Goal: Transaction & Acquisition: Purchase product/service

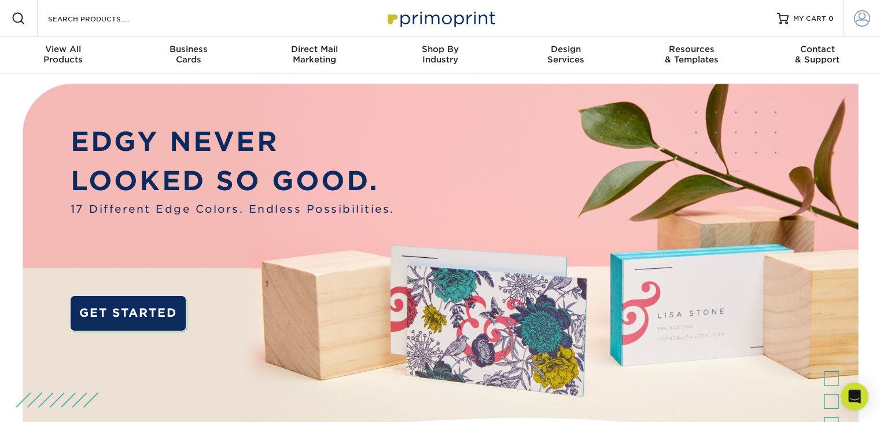
click at [865, 19] on span at bounding box center [862, 18] width 16 height 16
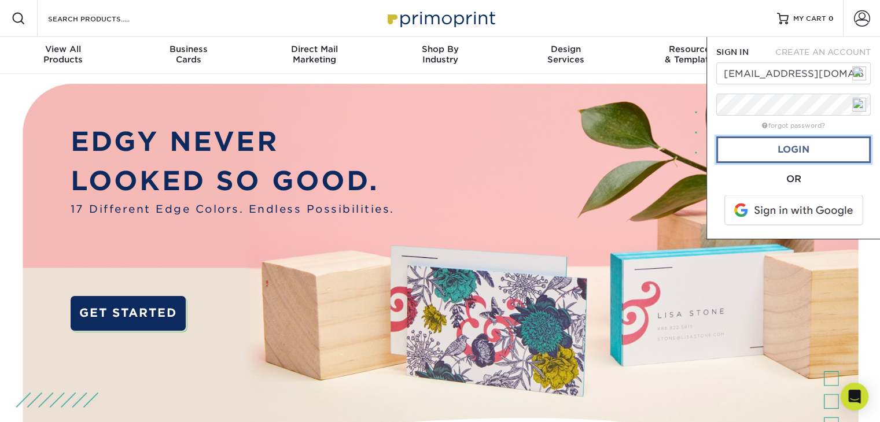
click at [792, 146] on link "Login" at bounding box center [793, 150] width 155 height 27
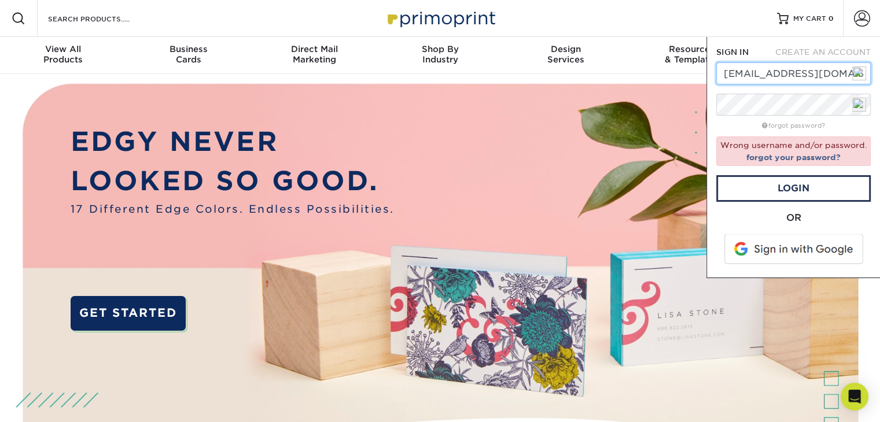
drag, startPoint x: 725, startPoint y: 74, endPoint x: 856, endPoint y: 79, distance: 132.0
click at [856, 79] on div "emelisealpacas@gmail.com" at bounding box center [793, 73] width 155 height 22
type input "admin@emelisealpacas.com"
click at [803, 193] on link "Login" at bounding box center [793, 188] width 155 height 27
click at [799, 128] on link "forgot password?" at bounding box center [793, 126] width 63 height 8
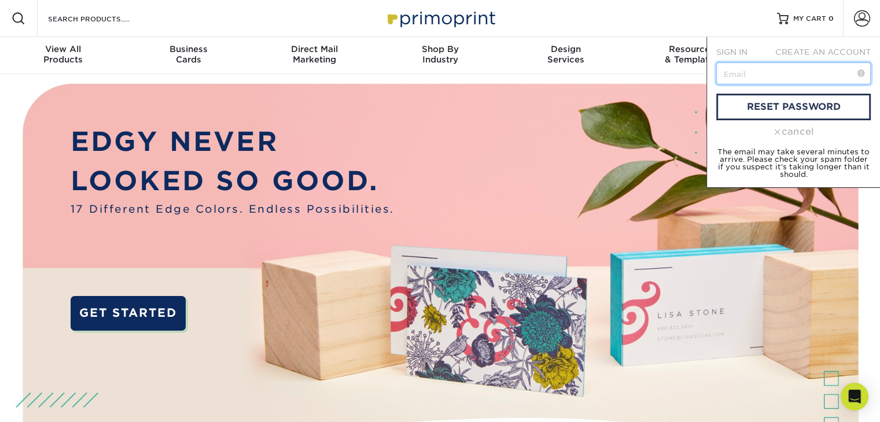
click at [769, 76] on input "text" at bounding box center [793, 73] width 155 height 22
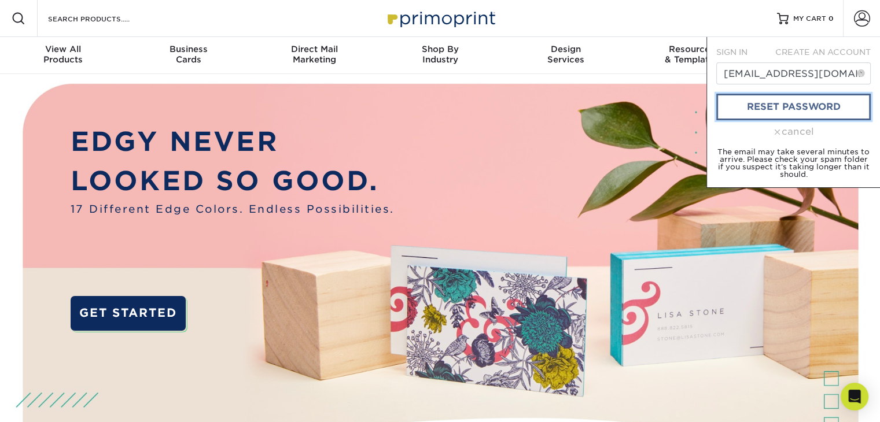
click at [768, 108] on link "reset password" at bounding box center [793, 107] width 155 height 27
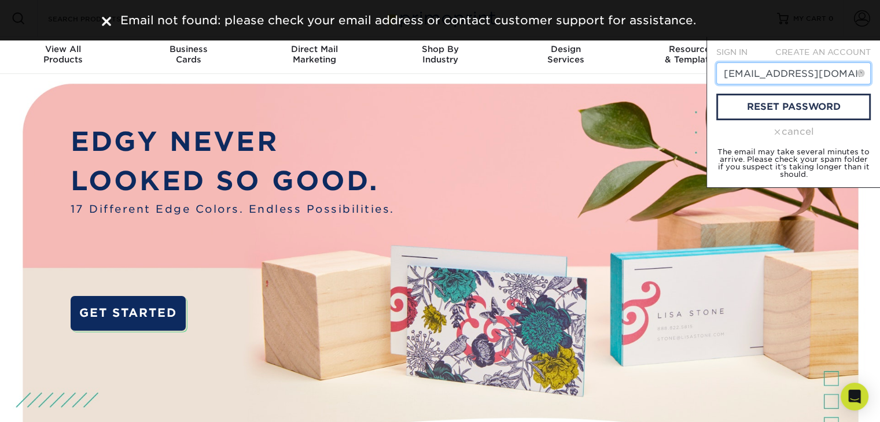
drag, startPoint x: 755, startPoint y: 76, endPoint x: 711, endPoint y: 83, distance: 44.5
click at [711, 83] on div "SIGN IN CREATE AN ACCOUNT admin@emelisealpacas.com forgot password? Wrong usern…" at bounding box center [794, 112] width 174 height 151
type input "info@emelisealpacas.com"
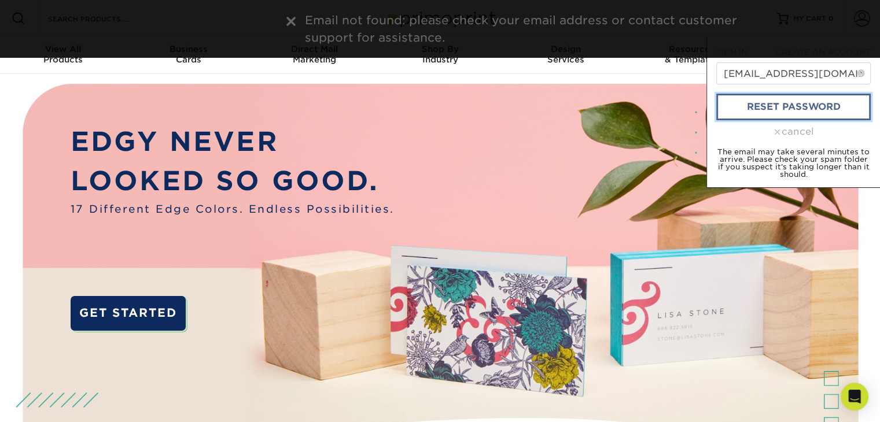
click at [770, 103] on link "reset password" at bounding box center [793, 107] width 155 height 27
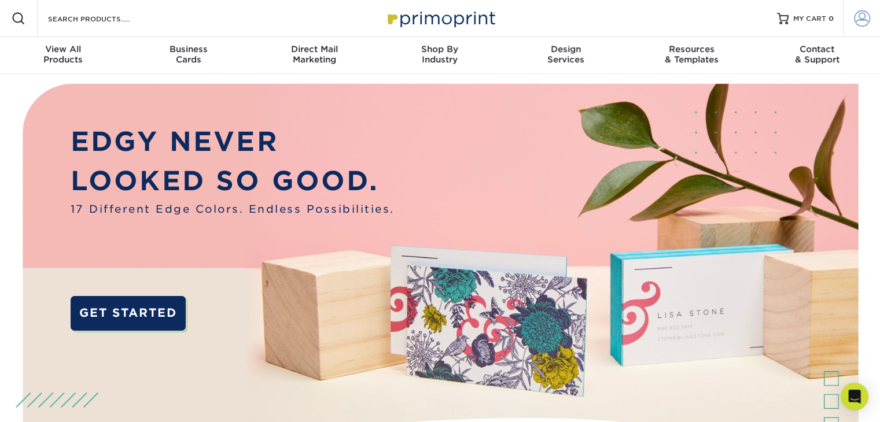
click at [861, 15] on span at bounding box center [862, 18] width 16 height 16
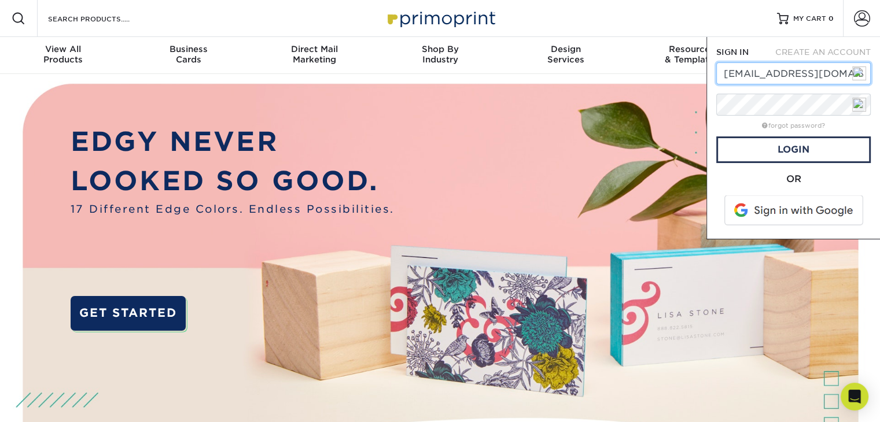
type input "info@emelisealpacas.com"
click at [797, 149] on link "Login" at bounding box center [793, 150] width 155 height 27
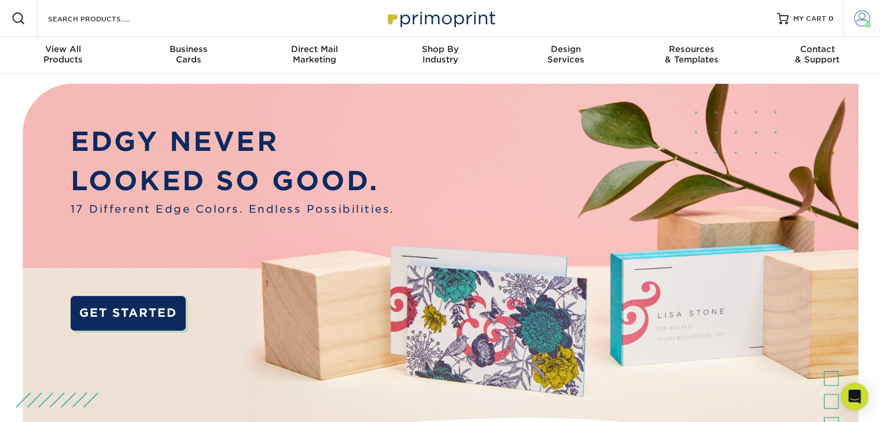
click at [861, 25] on span at bounding box center [862, 18] width 16 height 16
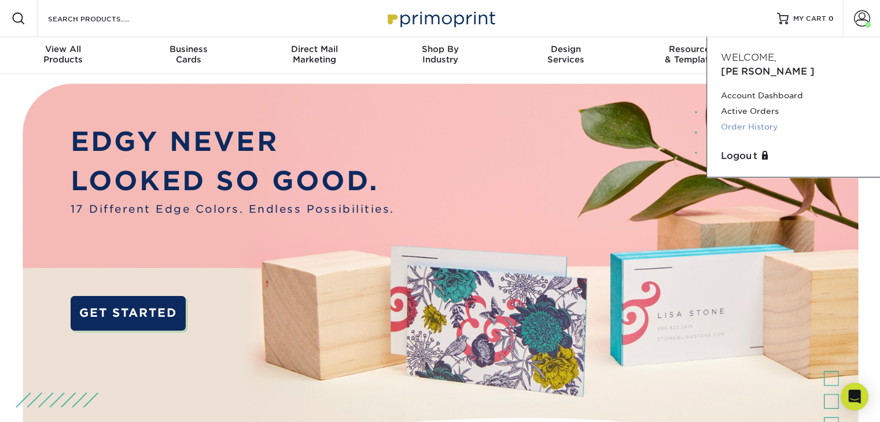
click at [763, 119] on link "Order History" at bounding box center [793, 127] width 145 height 16
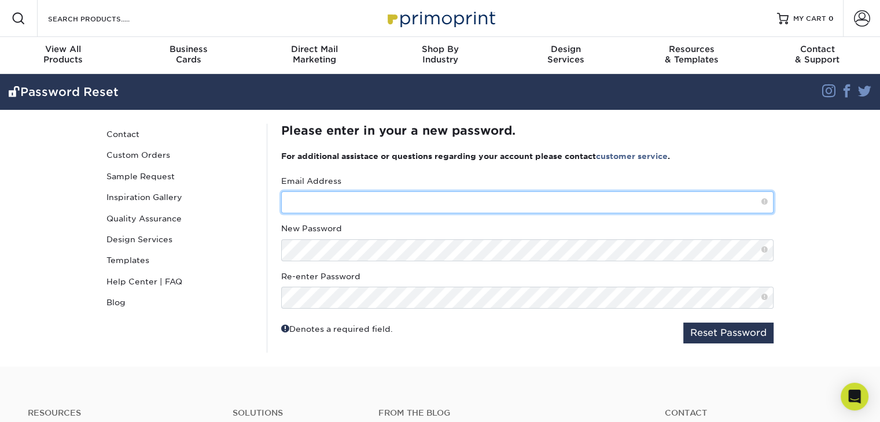
click at [444, 204] on input "text" at bounding box center [527, 203] width 492 height 22
type input "info@emelisealpacas.com"
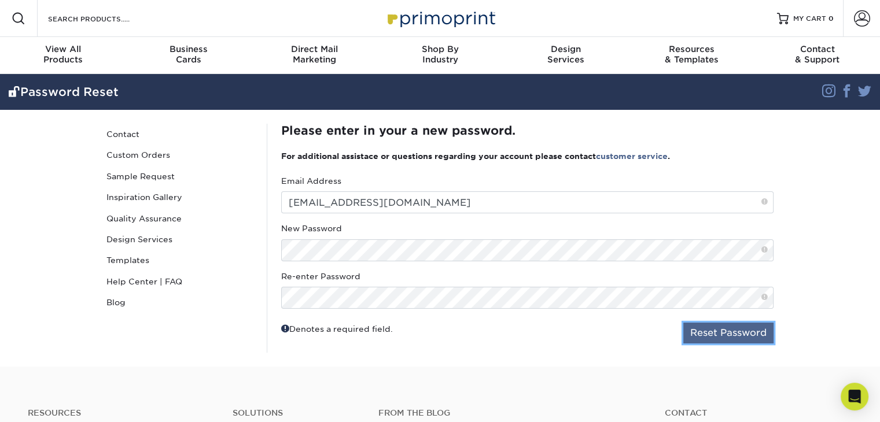
click at [703, 329] on button "Reset Password" at bounding box center [728, 333] width 90 height 21
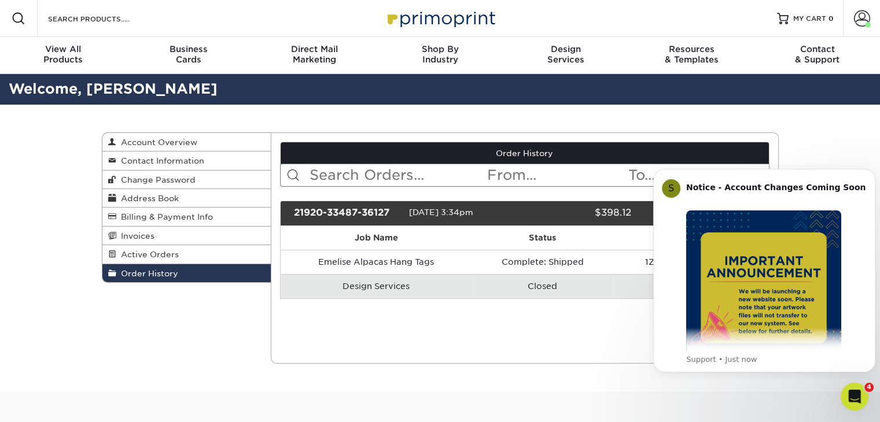
click at [175, 329] on div "Order History Account Overview Contact Information Change Password Address Book…" at bounding box center [440, 248] width 694 height 287
click at [872, 173] on icon "Dismiss notification" at bounding box center [872, 172] width 4 height 4
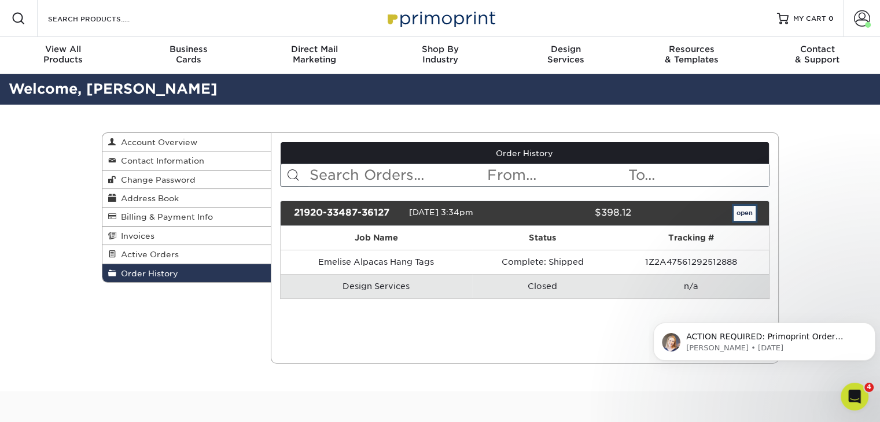
click at [747, 215] on link "open" at bounding box center [745, 213] width 22 height 15
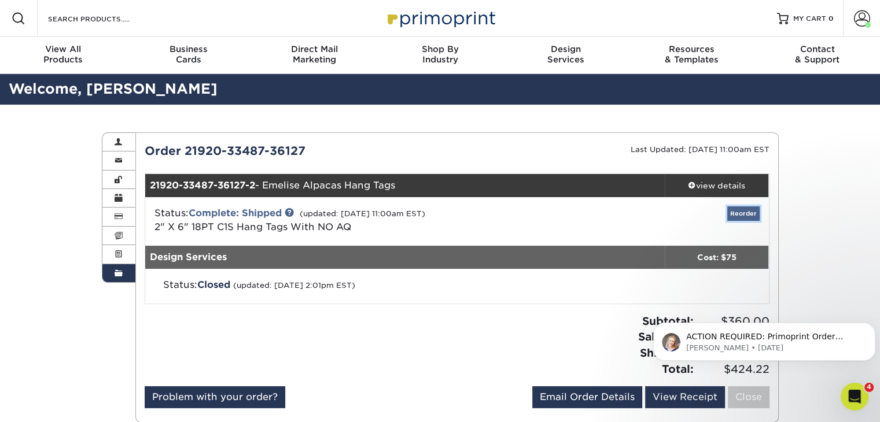
click at [742, 214] on link "Reorder" at bounding box center [743, 214] width 32 height 14
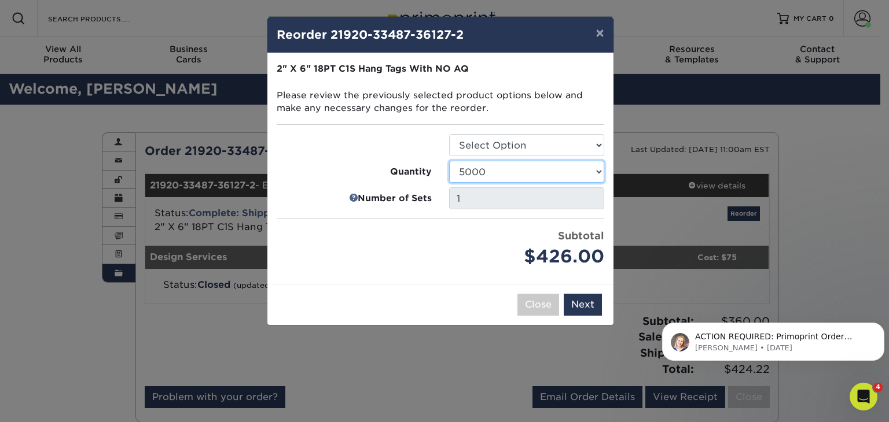
click at [599, 172] on select "100 250 500 1000 2500 5000 10000 15000 20000 25000" at bounding box center [526, 172] width 155 height 22
select select "02d8d163-ee8f-41cc-acce-9863ad0deb38"
click at [449, 161] on select "100 250 500 1000 2500 5000 10000 15000 20000 25000" at bounding box center [526, 172] width 155 height 22
click at [598, 144] on select "Select Option Hang Tags" at bounding box center [526, 145] width 155 height 22
select select "428aa75b-4ae7-4398-9e0a-74f4b33909ed"
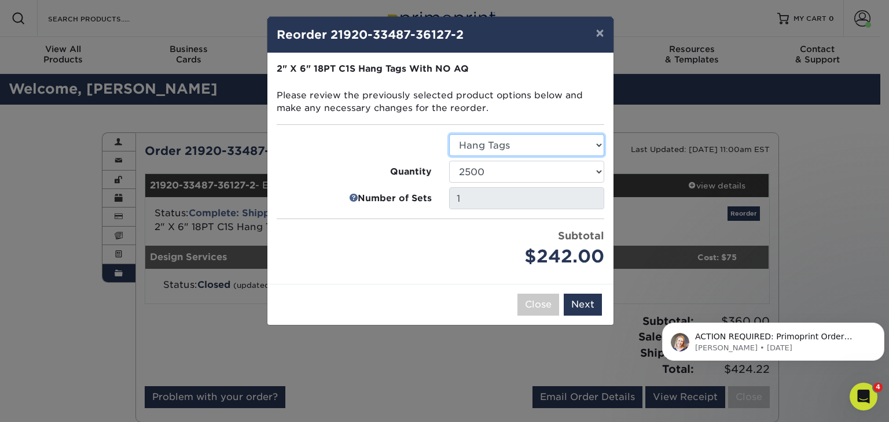
click at [449, 134] on select "Select Option Hang Tags" at bounding box center [526, 145] width 155 height 22
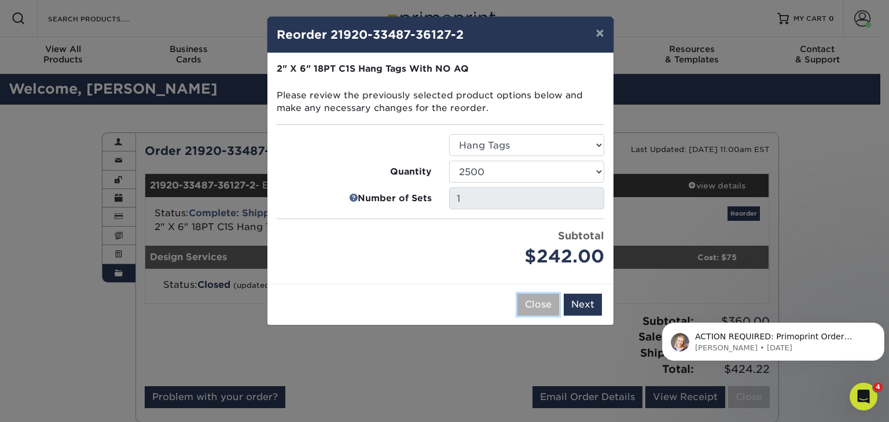
click at [529, 306] on button "Close" at bounding box center [538, 305] width 42 height 22
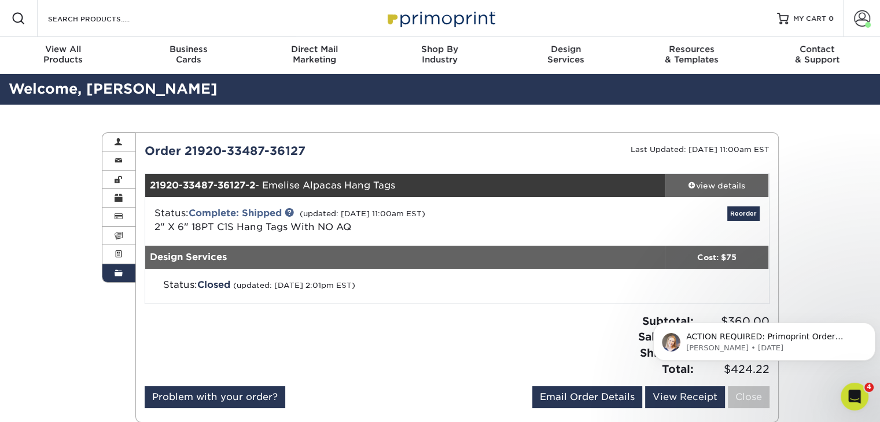
click at [726, 186] on div "view details" at bounding box center [717, 186] width 104 height 12
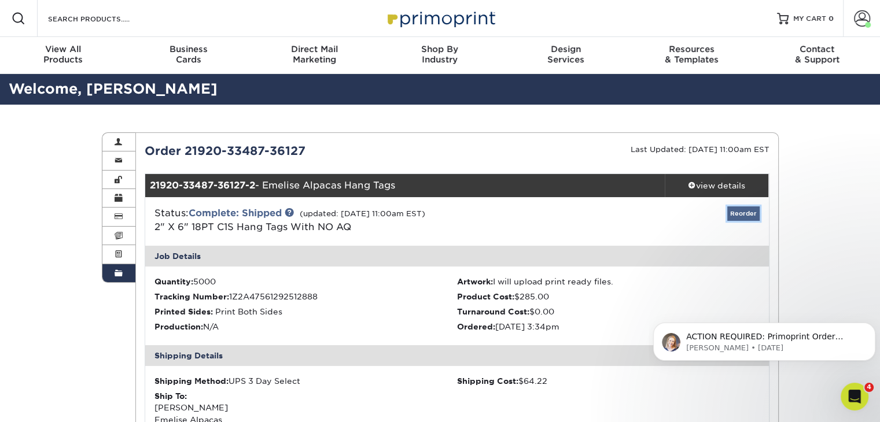
click at [755, 212] on link "Reorder" at bounding box center [743, 214] width 32 height 14
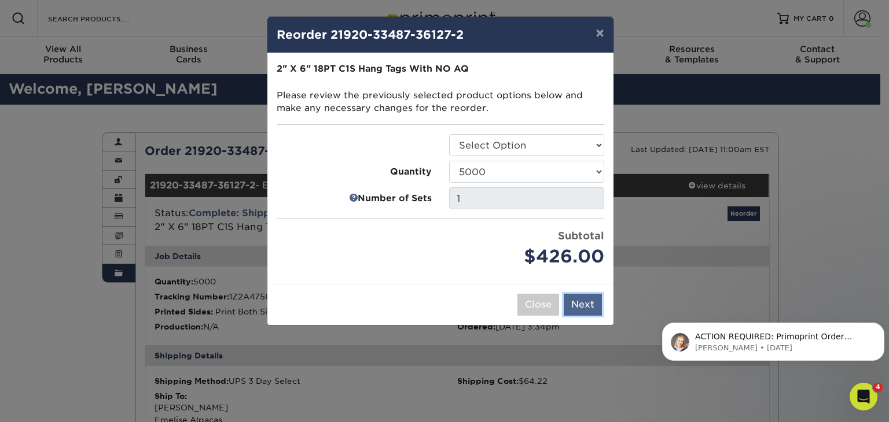
click at [584, 303] on button "Next" at bounding box center [583, 305] width 38 height 22
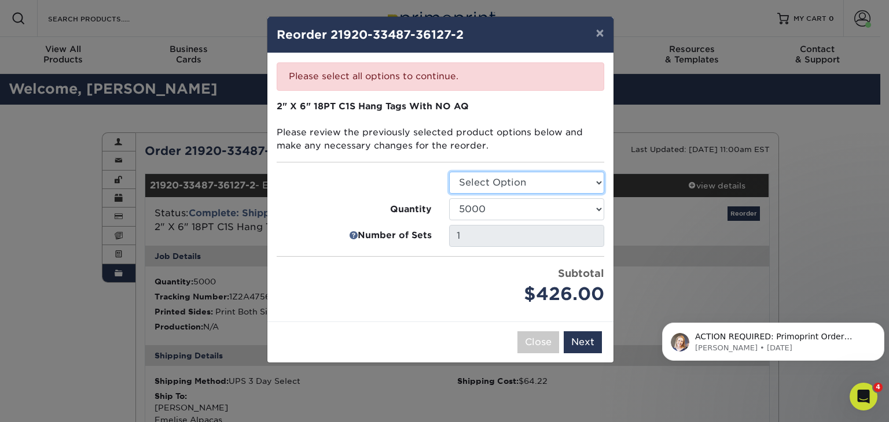
click at [548, 187] on select "Select Option Hang Tags" at bounding box center [526, 183] width 155 height 22
select select "428aa75b-4ae7-4398-9e0a-74f4b33909ed"
click at [449, 172] on select "Select Option Hang Tags" at bounding box center [526, 183] width 155 height 22
click at [581, 343] on button "Next" at bounding box center [583, 343] width 38 height 22
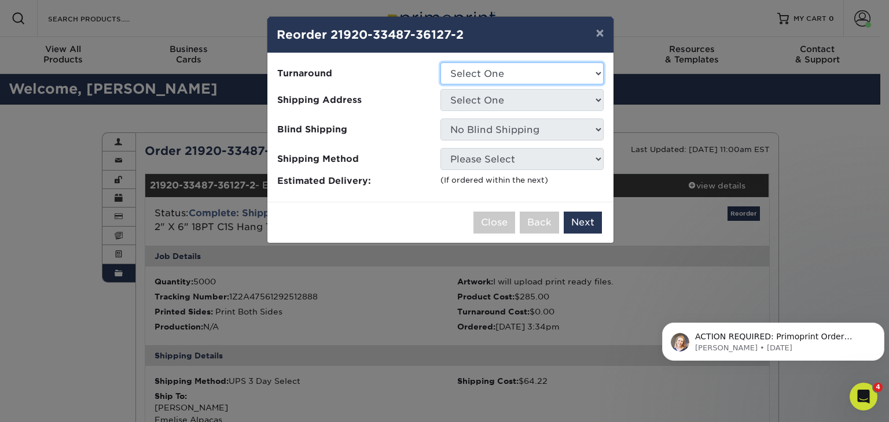
click at [554, 71] on select "Select One 2-4 Business Days" at bounding box center [521, 73] width 163 height 22
select select "345aefef-f7ab-4135-b635-e0f3af35b25b"
click at [440, 62] on select "Select One 2-4 Business Days" at bounding box center [521, 73] width 163 height 22
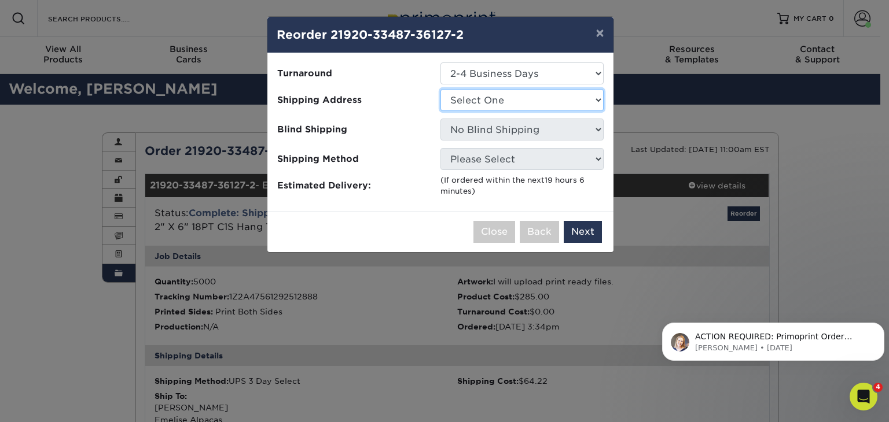
click at [512, 101] on select "Select One Emelise Alpacas Hang Tags" at bounding box center [521, 100] width 163 height 22
select select "219354"
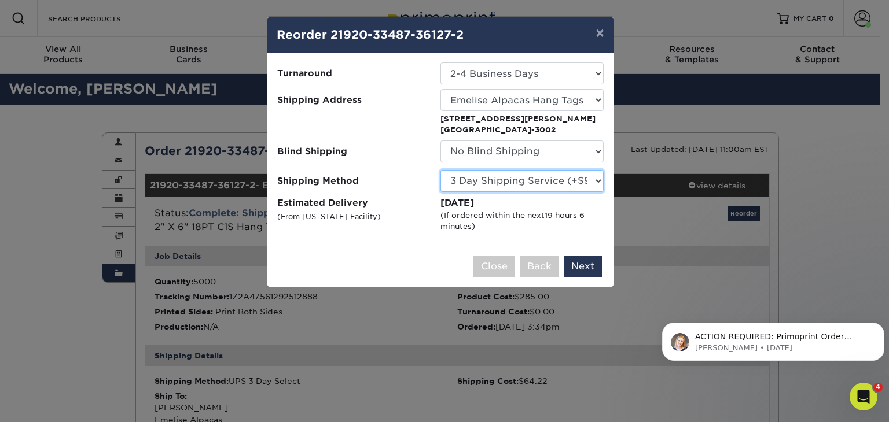
click at [566, 185] on select "Please Select Ground Shipping (+$66.85) 3 Day Shipping Service (+$95.92) 2 Day …" at bounding box center [521, 181] width 163 height 22
select select "03"
click at [440, 170] on select "Please Select Ground Shipping (+$66.85) 3 Day Shipping Service (+$95.92) 2 Day …" at bounding box center [521, 181] width 163 height 22
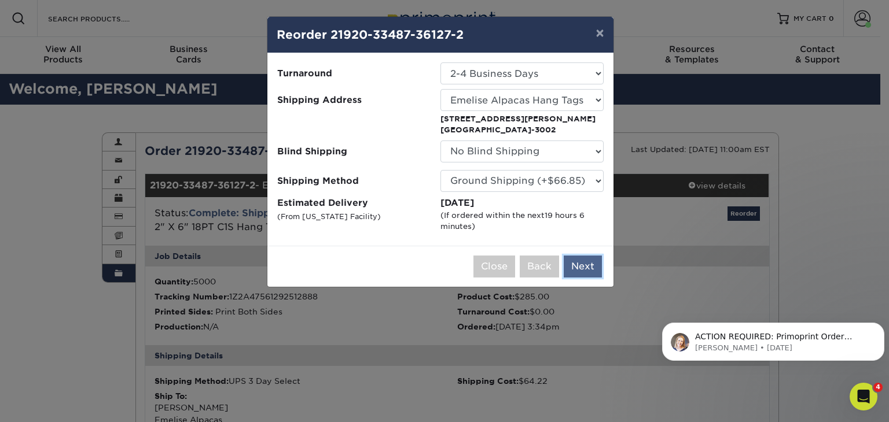
click at [579, 269] on button "Next" at bounding box center [583, 267] width 38 height 22
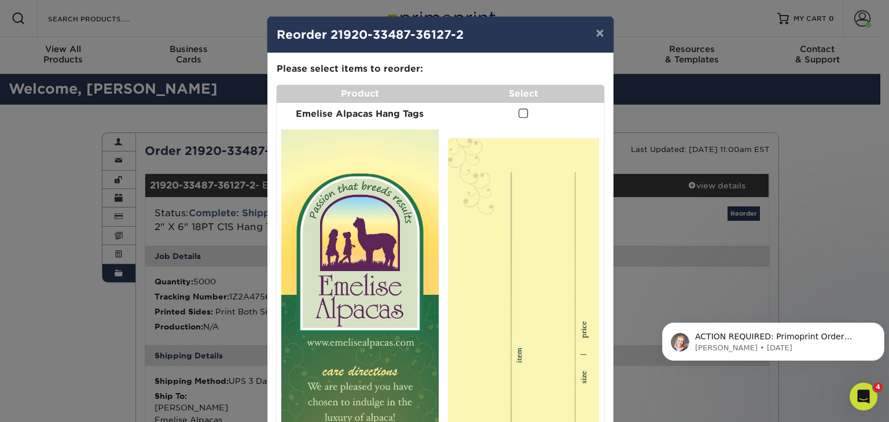
click at [518, 113] on span at bounding box center [523, 113] width 10 height 11
click at [0, 0] on input "checkbox" at bounding box center [0, 0] width 0 height 0
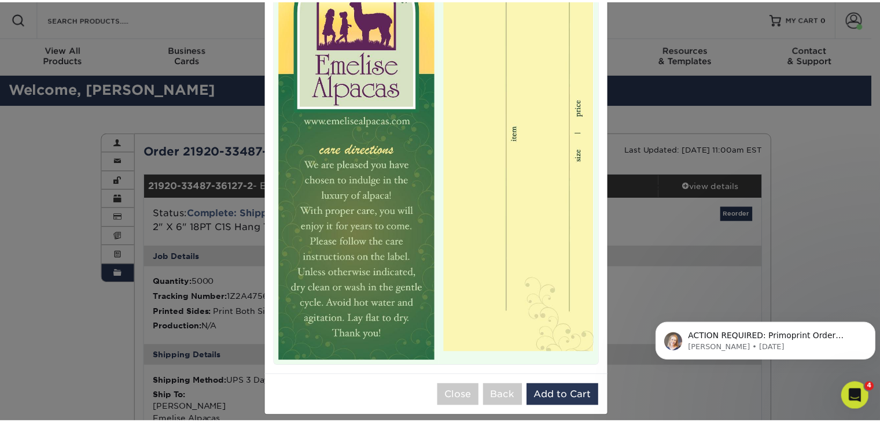
scroll to position [233, 0]
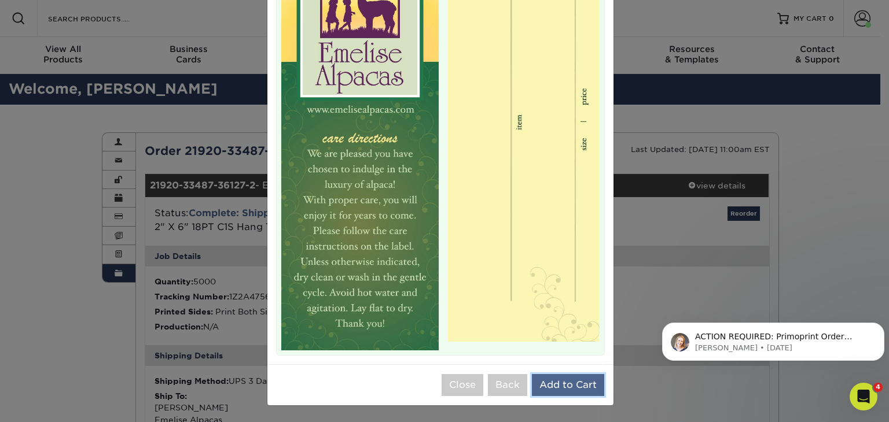
click at [555, 389] on button "Add to Cart" at bounding box center [568, 385] width 72 height 22
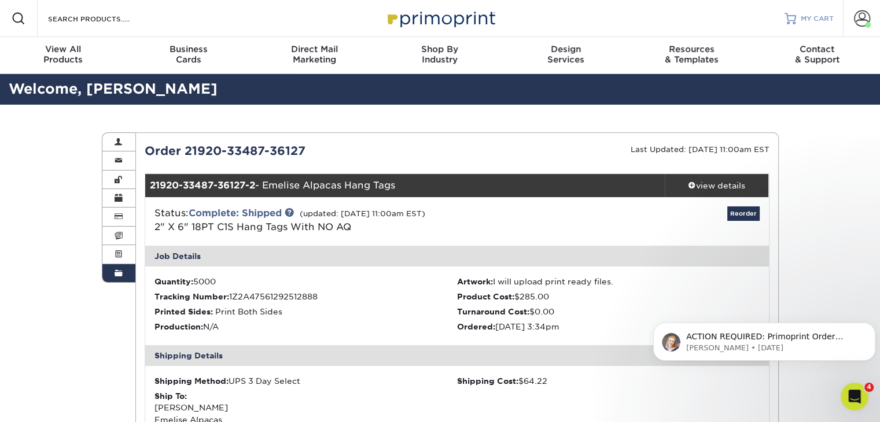
click at [803, 17] on span "MY CART" at bounding box center [817, 19] width 33 height 10
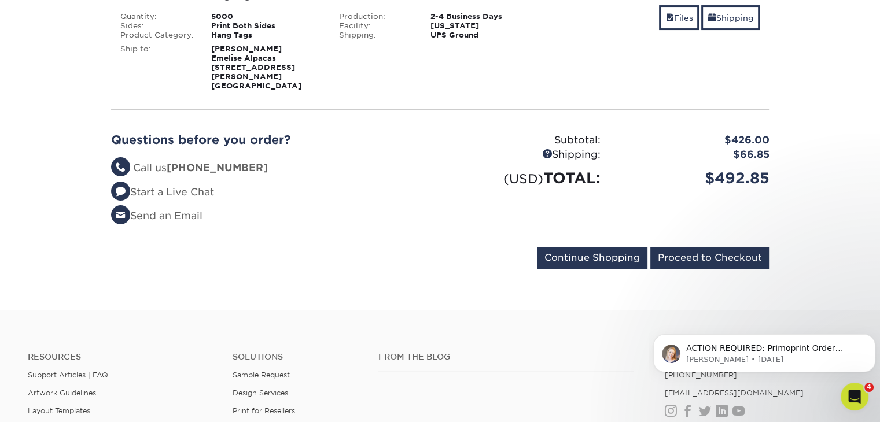
scroll to position [225, 0]
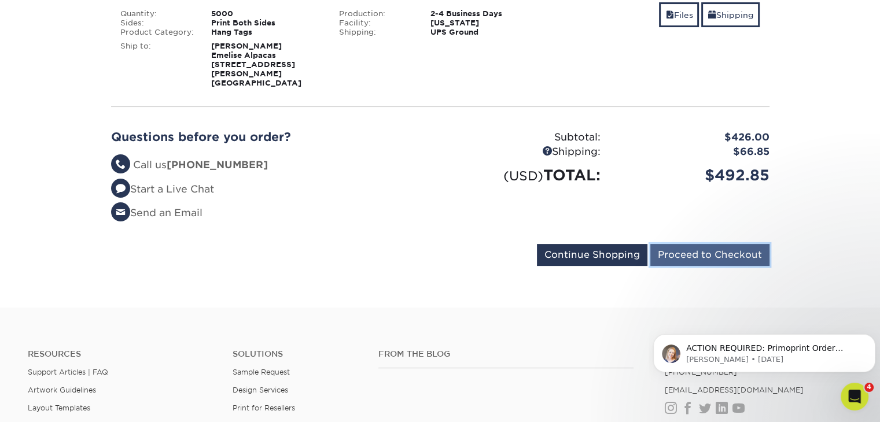
click at [699, 244] on input "Proceed to Checkout" at bounding box center [709, 255] width 119 height 22
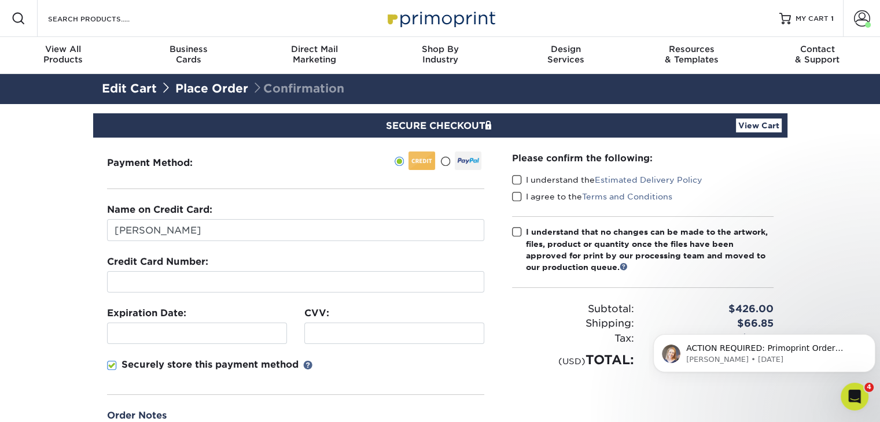
click at [109, 367] on span at bounding box center [112, 366] width 10 height 11
click at [0, 0] on input "Securely store this payment method" at bounding box center [0, 0] width 0 height 0
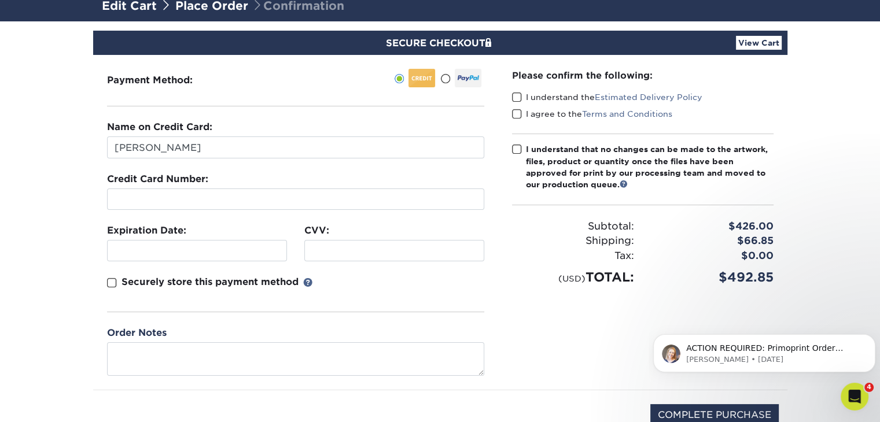
scroll to position [83, 0]
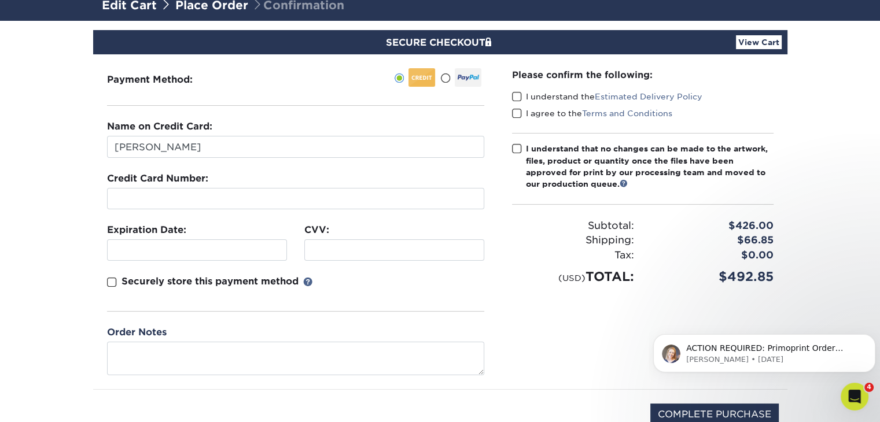
click at [516, 96] on span at bounding box center [517, 96] width 10 height 11
click at [0, 0] on input "I understand the Estimated Delivery Policy" at bounding box center [0, 0] width 0 height 0
click at [516, 115] on span at bounding box center [517, 113] width 10 height 11
click at [0, 0] on input "I agree to the Terms and Conditions" at bounding box center [0, 0] width 0 height 0
click at [725, 413] on input "COMPLETE PURCHASE" at bounding box center [714, 415] width 128 height 22
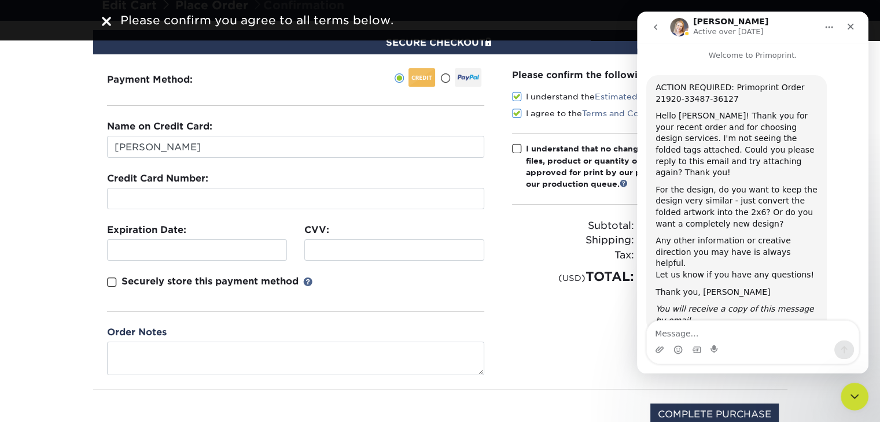
scroll to position [17, 0]
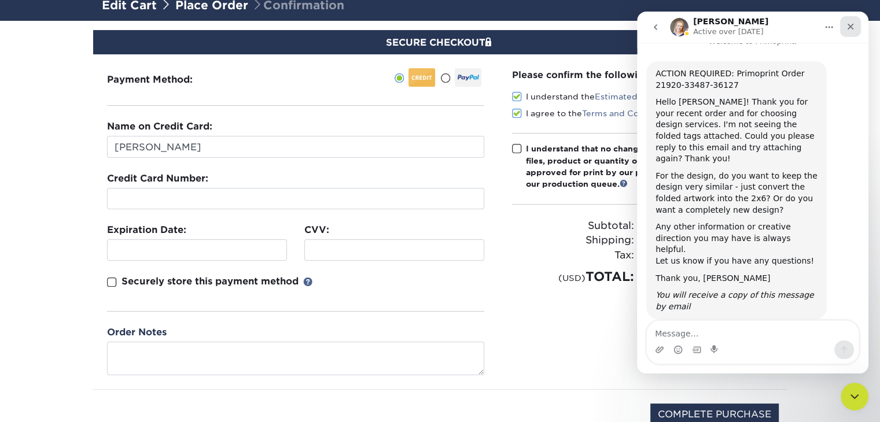
click at [852, 28] on icon "Close" at bounding box center [851, 27] width 6 height 6
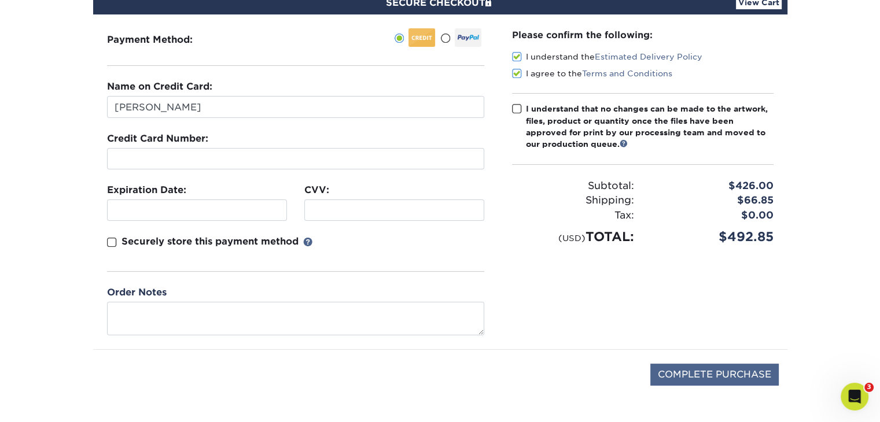
scroll to position [124, 0]
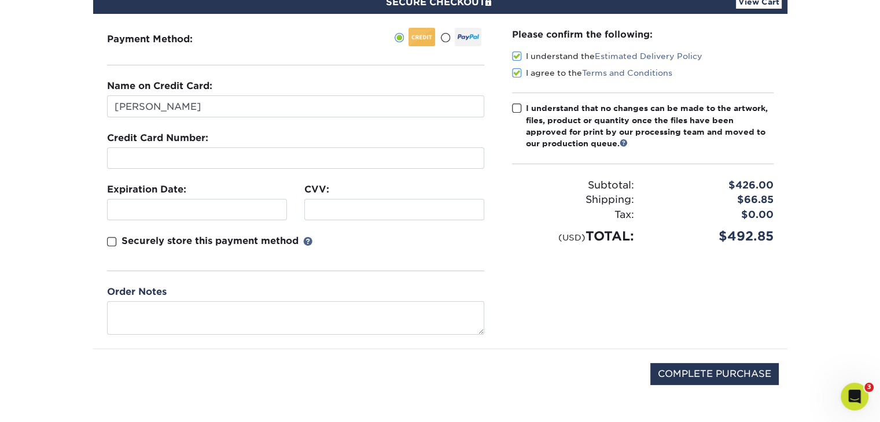
click at [516, 109] on span at bounding box center [517, 108] width 10 height 11
click at [0, 0] on input "I understand that no changes can be made to the artwork, files, product or quan…" at bounding box center [0, 0] width 0 height 0
click at [689, 373] on input "COMPLETE PURCHASE" at bounding box center [714, 374] width 128 height 22
type input "PROCESSING, PLEASE WAIT..."
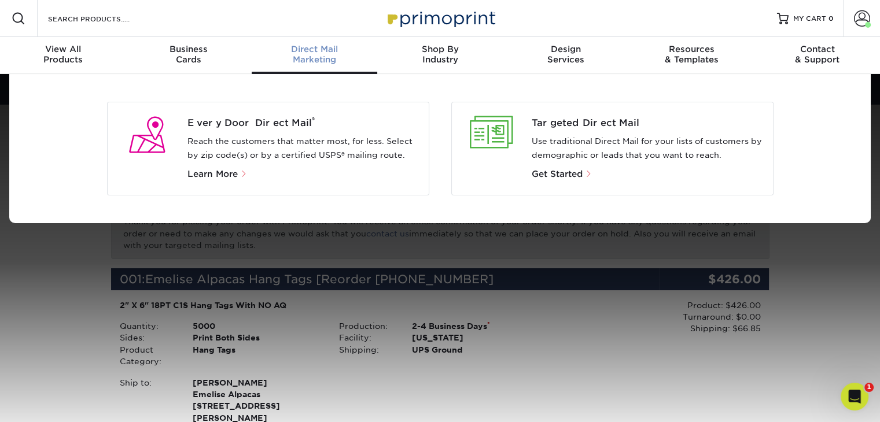
click at [306, 58] on div "Direct Mail Marketing" at bounding box center [315, 54] width 126 height 21
click at [534, 137] on p "Use traditional Direct Mail for your lists of customers by demographic or leads…" at bounding box center [648, 149] width 232 height 28
click at [551, 122] on span "Targeted Direct Mail" at bounding box center [648, 123] width 232 height 14
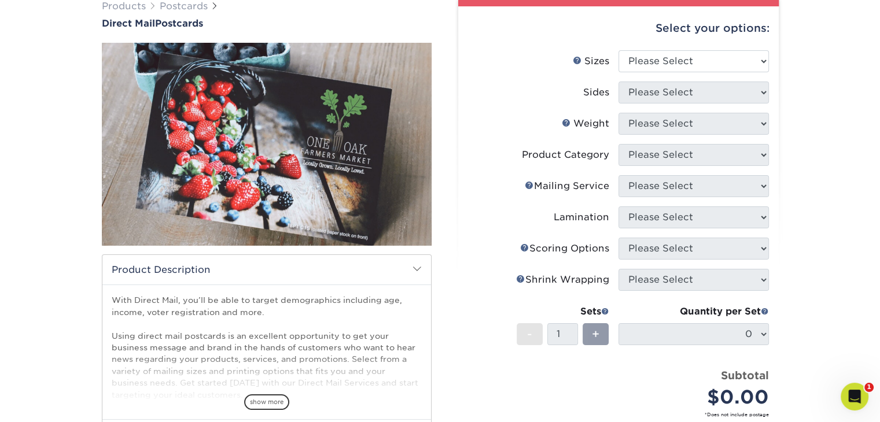
scroll to position [100, 0]
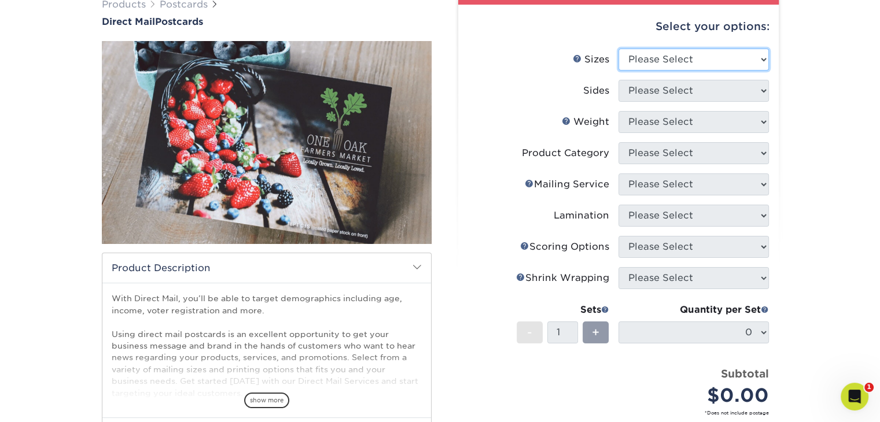
click at [757, 56] on select "Please Select 1.5" x 7" 2" x 4" 2" x 6" 2" x 7" 2" x 8" 2.12" x 5.5" 2.12" x 5.…" at bounding box center [694, 60] width 150 height 22
select select "4.00x6.00"
click at [619, 49] on select "Please Select 1.5" x 7" 2" x 4" 2" x 6" 2" x 7" 2" x 8" 2.12" x 5.5" 2.12" x 5.…" at bounding box center [694, 60] width 150 height 22
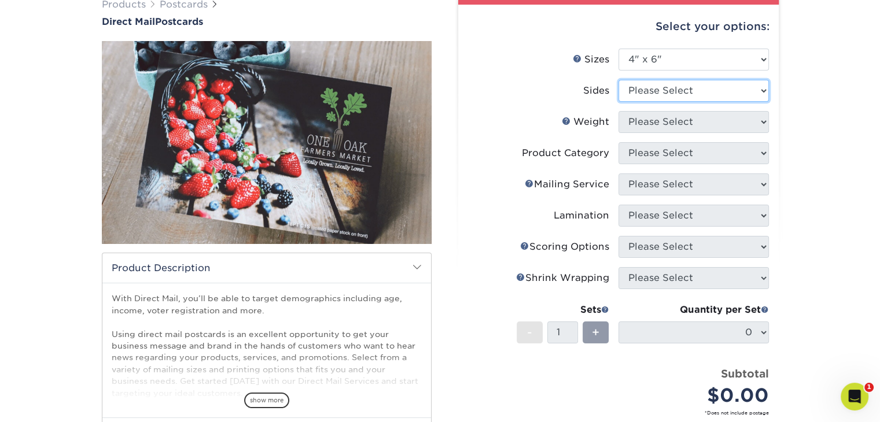
click at [662, 94] on select "Please Select Print Both Sides Print Front Only" at bounding box center [694, 91] width 150 height 22
select select "13abbda7-1d64-4f25-8bb2-c179b224825d"
click at [619, 80] on select "Please Select Print Both Sides Print Front Only" at bounding box center [694, 91] width 150 height 22
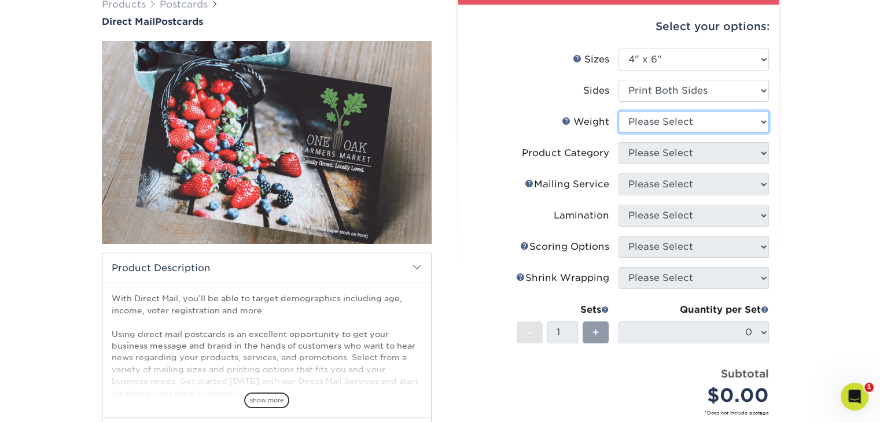
click at [662, 124] on select "Please Select 14PT 100LB 16PT 14PT Uncoated" at bounding box center [694, 122] width 150 height 22
select select "14PT"
click at [619, 111] on select "Please Select 14PT 100LB 16PT 14PT Uncoated" at bounding box center [694, 122] width 150 height 22
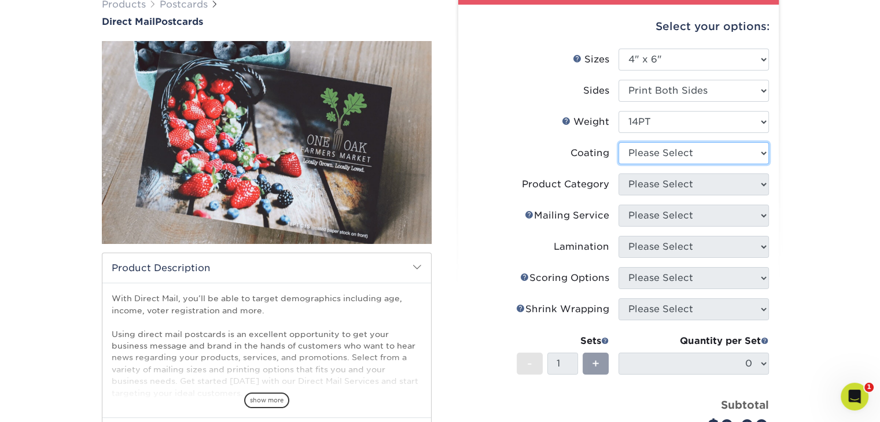
click at [643, 156] on select at bounding box center [694, 153] width 150 height 22
click at [619, 142] on select at bounding box center [694, 153] width 150 height 22
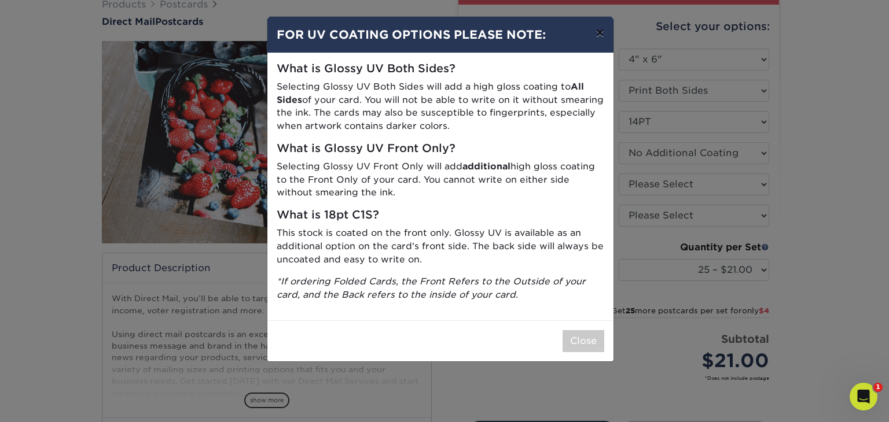
click at [602, 34] on button "×" at bounding box center [599, 33] width 27 height 32
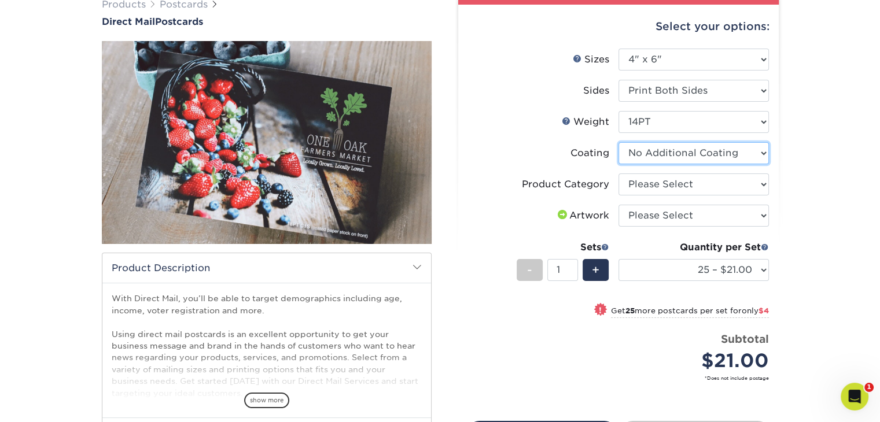
click at [703, 155] on select at bounding box center [694, 153] width 150 height 22
select select "121bb7b5-3b4d-429f-bd8d-bbf80e953313"
click at [619, 142] on select at bounding box center [694, 153] width 150 height 22
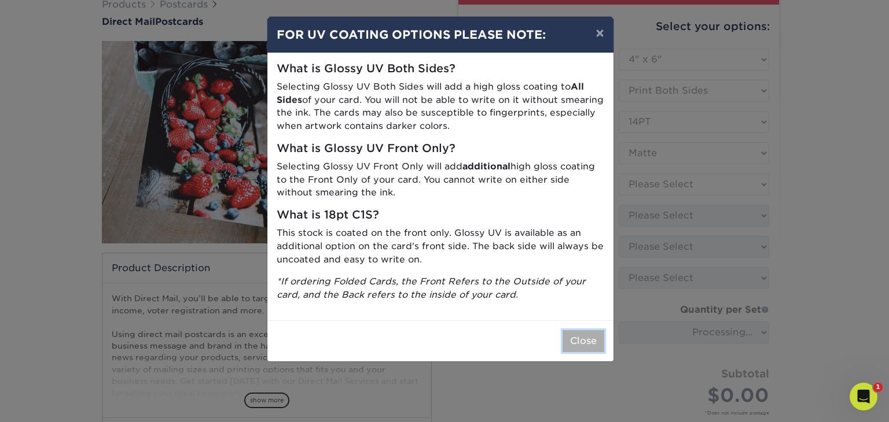
click at [579, 346] on button "Close" at bounding box center [583, 341] width 42 height 22
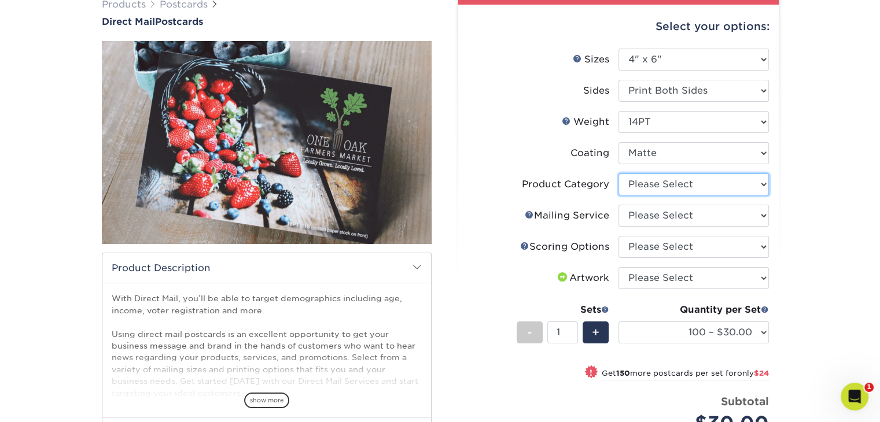
click at [650, 187] on select "Please Select Postcards" at bounding box center [694, 185] width 150 height 22
select select "9b7272e0-d6c8-4c3c-8e97-d3a1bcdab858"
click at [619, 174] on select "Please Select Postcards" at bounding box center [694, 185] width 150 height 22
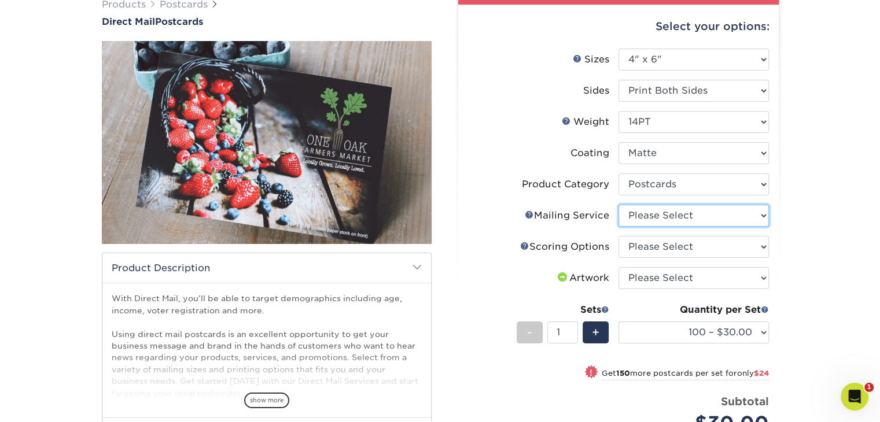
click at [650, 220] on select "Please Select No Direct Mailing Service No, I will mail/stamp/imprint Direct Ma…" at bounding box center [694, 216] width 150 height 22
click at [619, 205] on select "Please Select No Direct Mailing Service No, I will mail/stamp/imprint Direct Ma…" at bounding box center [694, 216] width 150 height 22
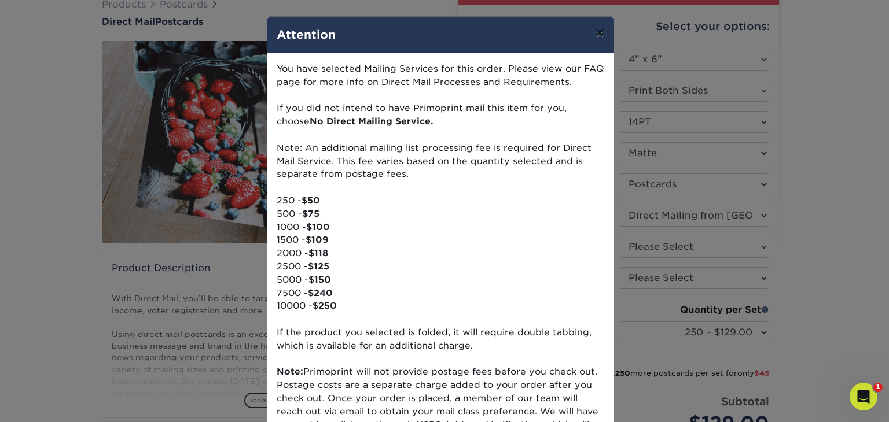
click at [597, 35] on button "×" at bounding box center [599, 33] width 27 height 32
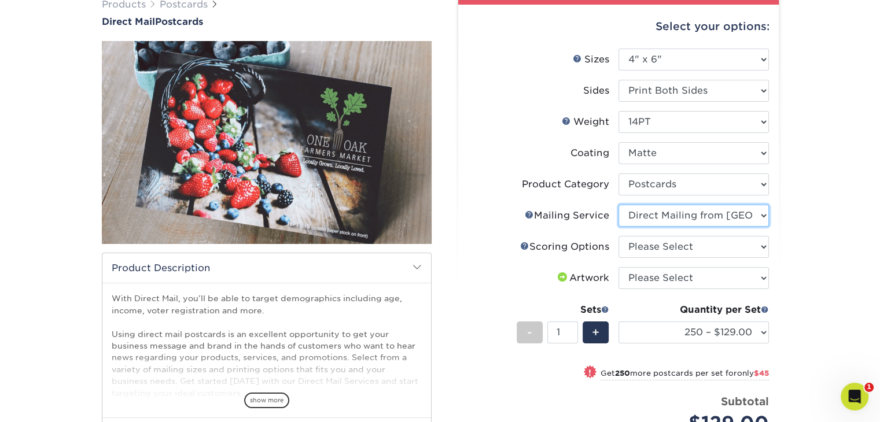
click at [764, 216] on select "Please Select No Direct Mailing Service No, I will mail/stamp/imprint Direct Ma…" at bounding box center [694, 216] width 150 height 22
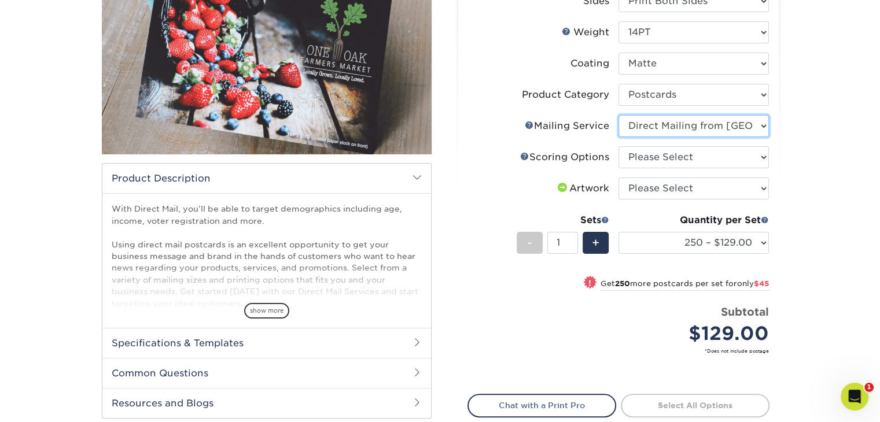
scroll to position [193, 0]
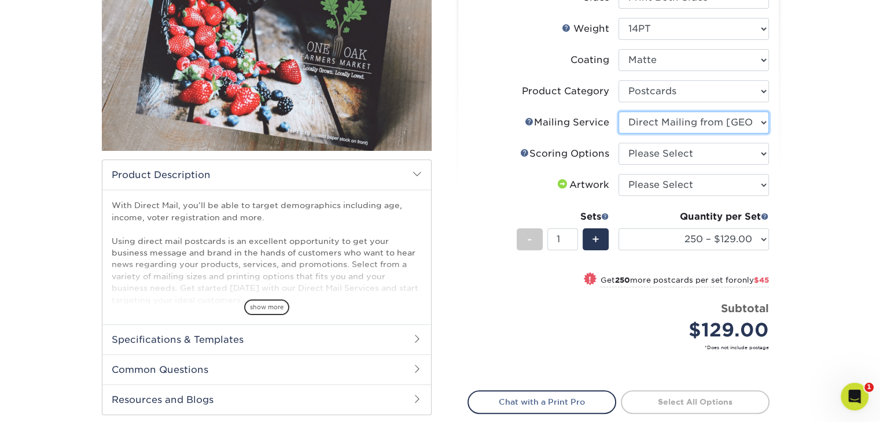
click at [762, 120] on select "Please Select No Direct Mailing Service No, I will mail/stamp/imprint Direct Ma…" at bounding box center [694, 123] width 150 height 22
select select "d3cc0d54-e72f-41ce-80c5-e8486bf2cdb8"
click at [619, 112] on select "Please Select No Direct Mailing Service No, I will mail/stamp/imprint Direct Ma…" at bounding box center [694, 123] width 150 height 22
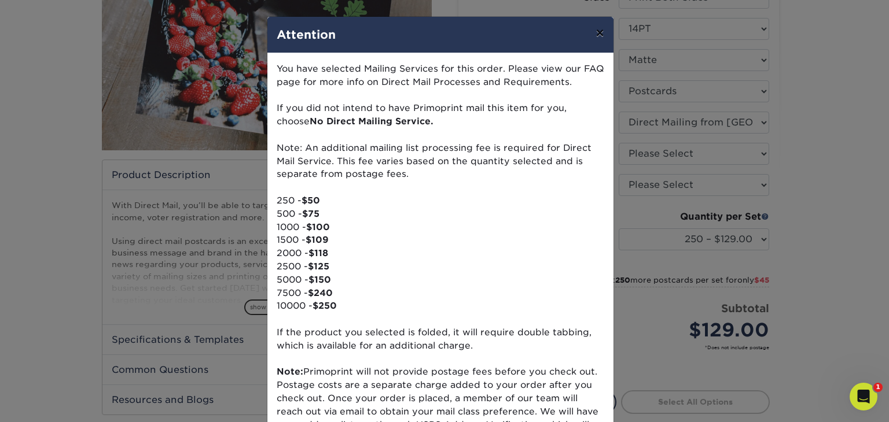
click at [597, 33] on button "×" at bounding box center [599, 33] width 27 height 32
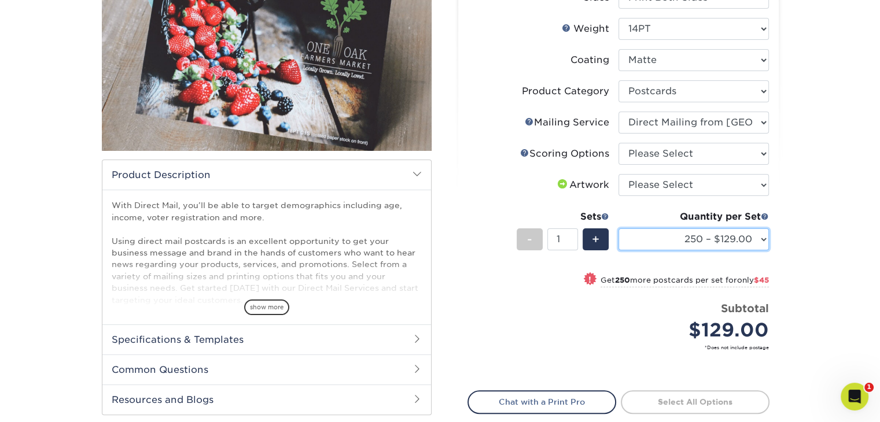
click at [671, 236] on select "250 – $129.00 500 – $174.00 1000 – $253.00 2500 – $373.00 5000 – $491.00 7500 –…" at bounding box center [694, 240] width 150 height 22
select select "1000 – $253.00"
click at [619, 229] on select "250 – $129.00 500 – $174.00 1000 – $253.00 2500 – $373.00 5000 – $491.00 7500 –…" at bounding box center [694, 240] width 150 height 22
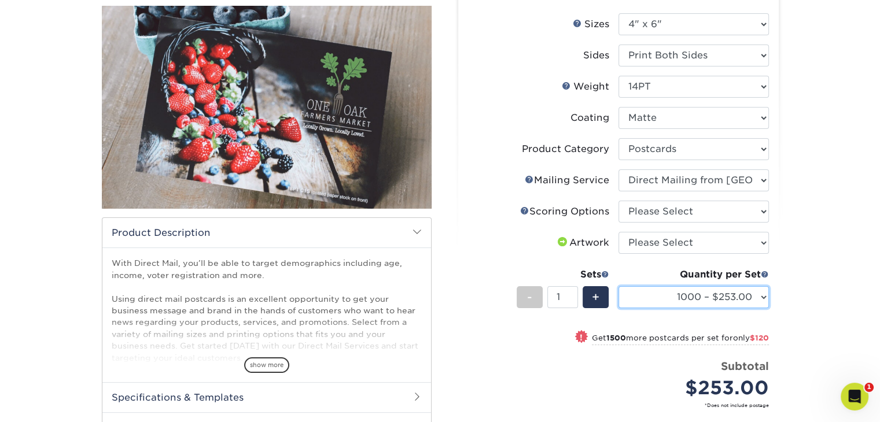
scroll to position [134, 0]
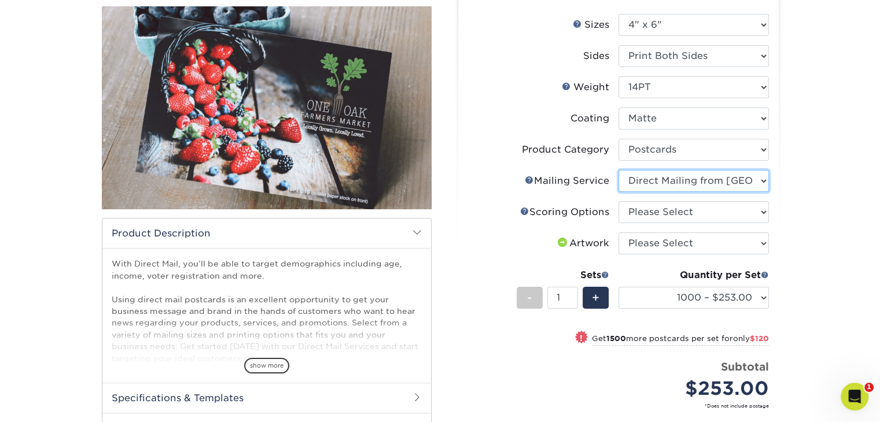
click at [762, 183] on select "Please Select No Direct Mailing Service No, I will mail/stamp/imprint Direct Ma…" at bounding box center [694, 181] width 150 height 22
click at [619, 170] on select "Please Select No Direct Mailing Service No, I will mail/stamp/imprint Direct Ma…" at bounding box center [694, 181] width 150 height 22
click at [759, 212] on select "Please Select No Scoring One Score" at bounding box center [694, 212] width 150 height 22
select select "16ebe401-5398-422d-8cb0-f3adbb82deb5"
click at [619, 201] on select "Please Select No Scoring One Score" at bounding box center [694, 212] width 150 height 22
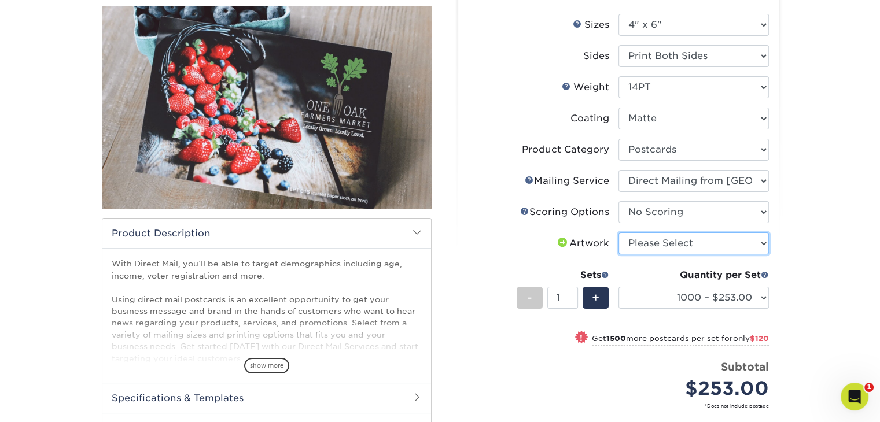
click at [693, 247] on select "Please Select I will upload files I need a design - $150" at bounding box center [694, 244] width 150 height 22
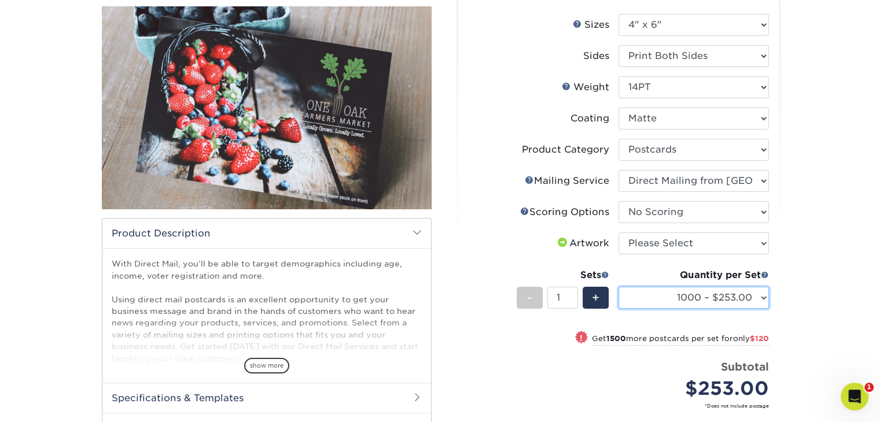
click at [759, 300] on select "250 – $129.00 500 – $174.00 1000 – $253.00 2500 – $373.00 5000 – $491.00 7500 –…" at bounding box center [694, 298] width 150 height 22
click at [804, 43] on div "Products Postcards Direct Mail Postcards $" at bounding box center [440, 262] width 880 height 644
